Goal: Find specific page/section: Find specific page/section

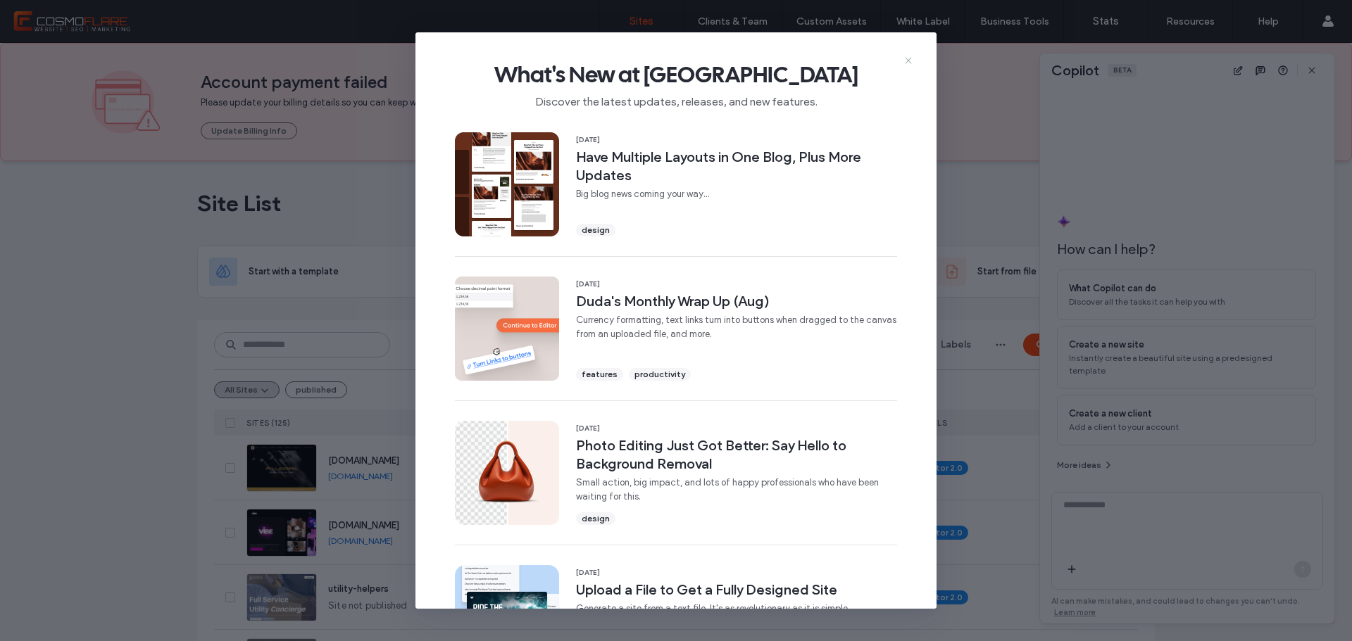
click at [911, 63] on use at bounding box center [908, 60] width 6 height 6
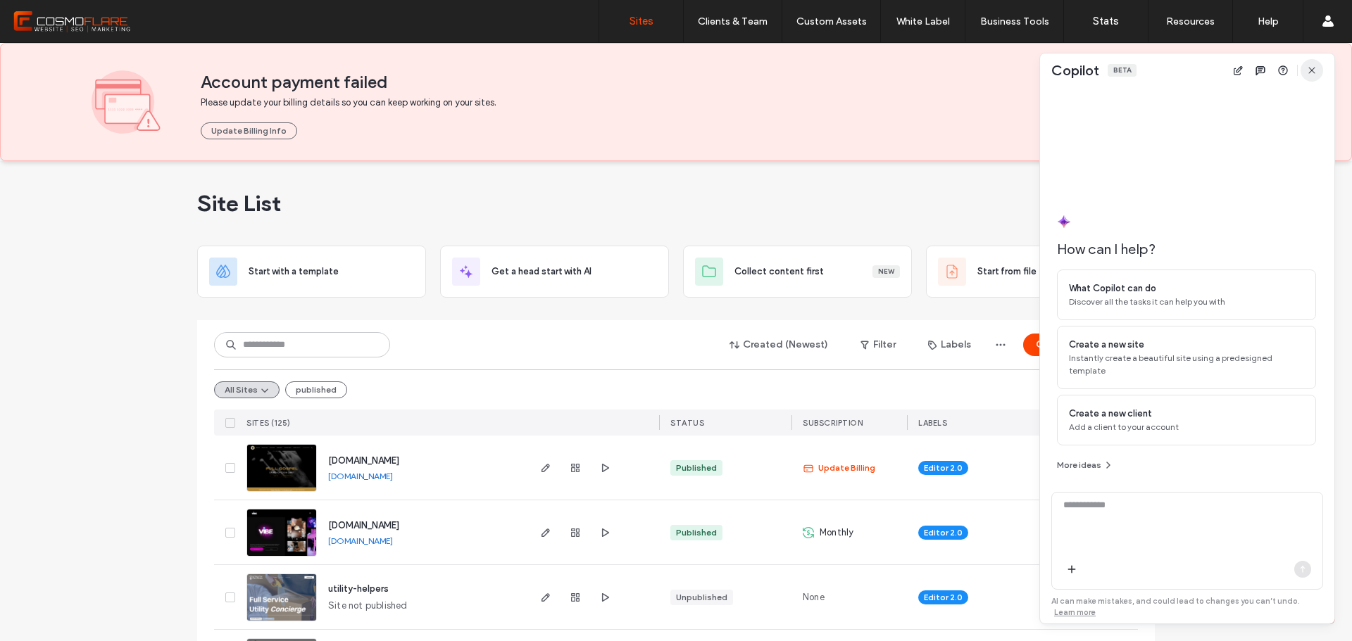
click at [1314, 68] on icon "button" at bounding box center [1311, 70] width 11 height 11
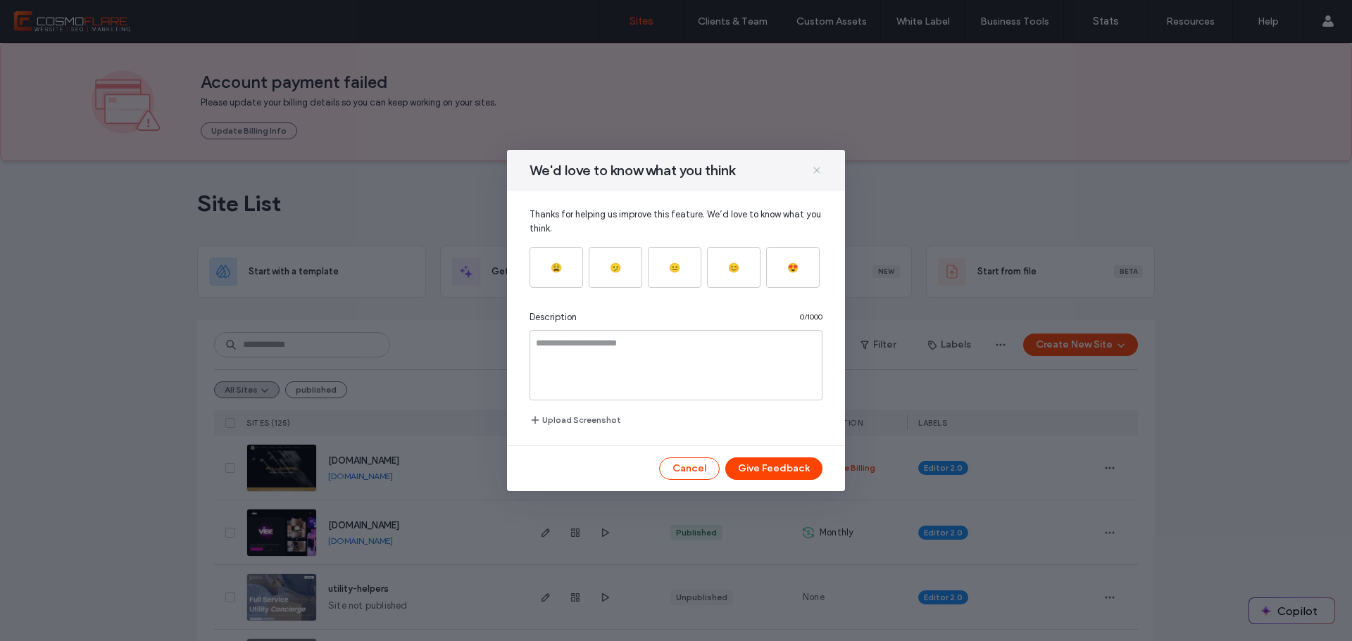
click at [816, 169] on icon at bounding box center [816, 170] width 11 height 11
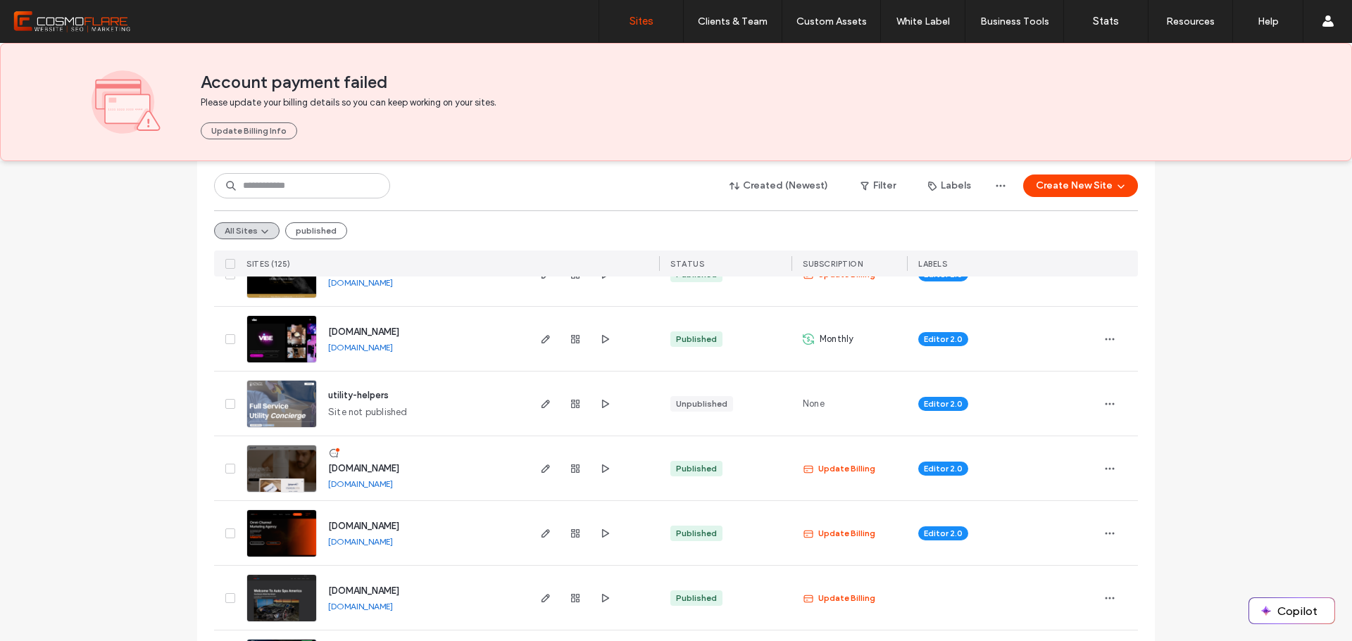
scroll to position [211, 0]
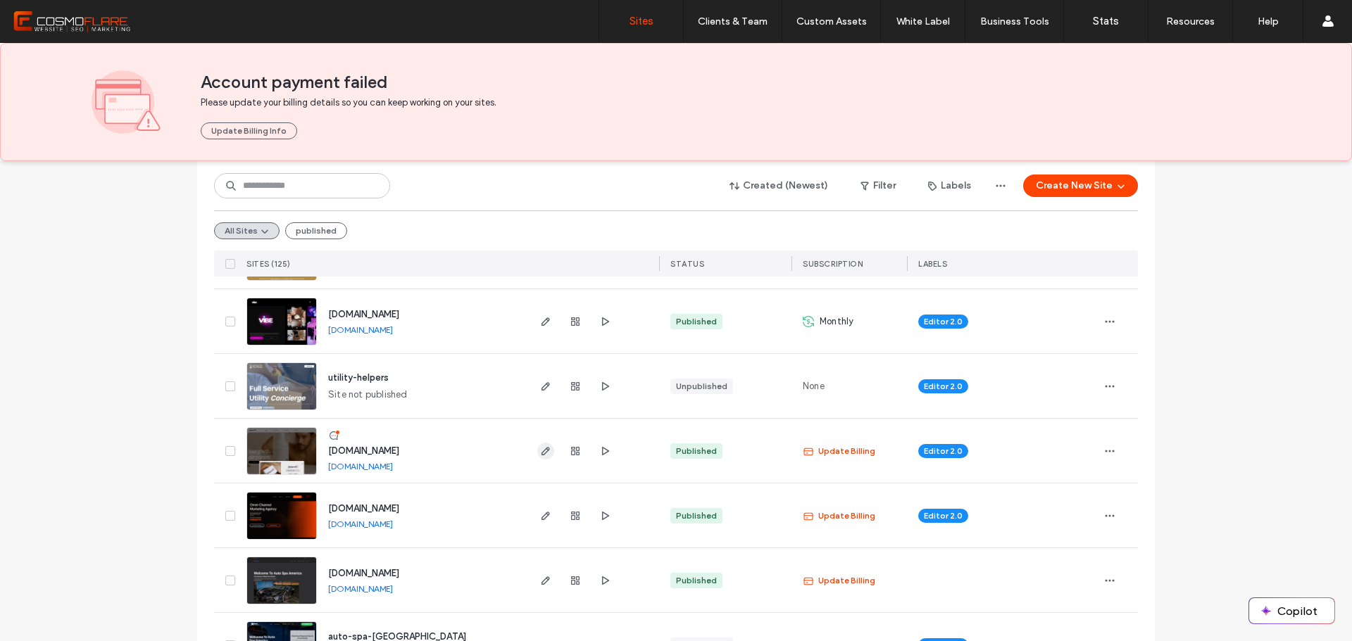
click at [543, 450] on use "button" at bounding box center [545, 451] width 8 height 8
